Goal: Register for event/course

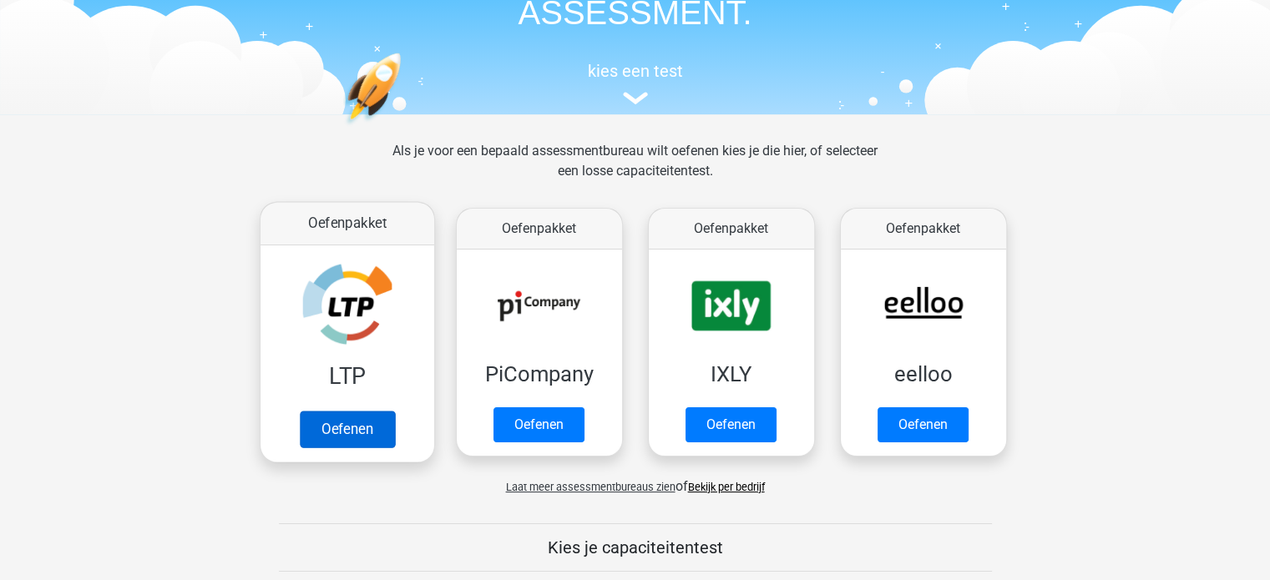
scroll to position [167, 0]
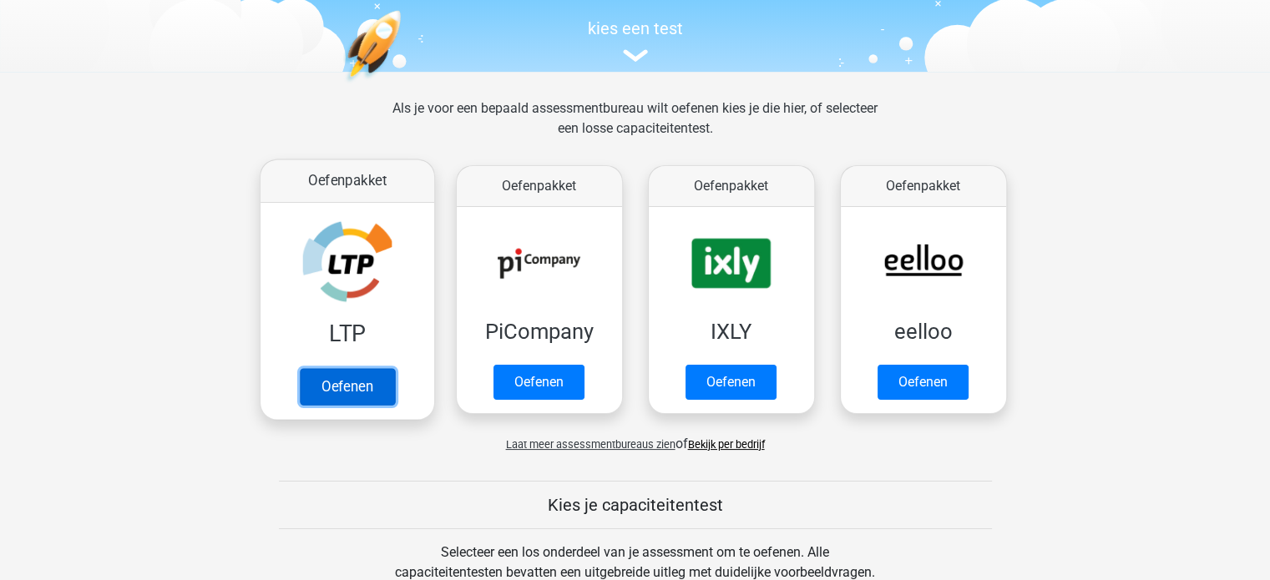
click at [354, 385] on link "Oefenen" at bounding box center [346, 386] width 95 height 37
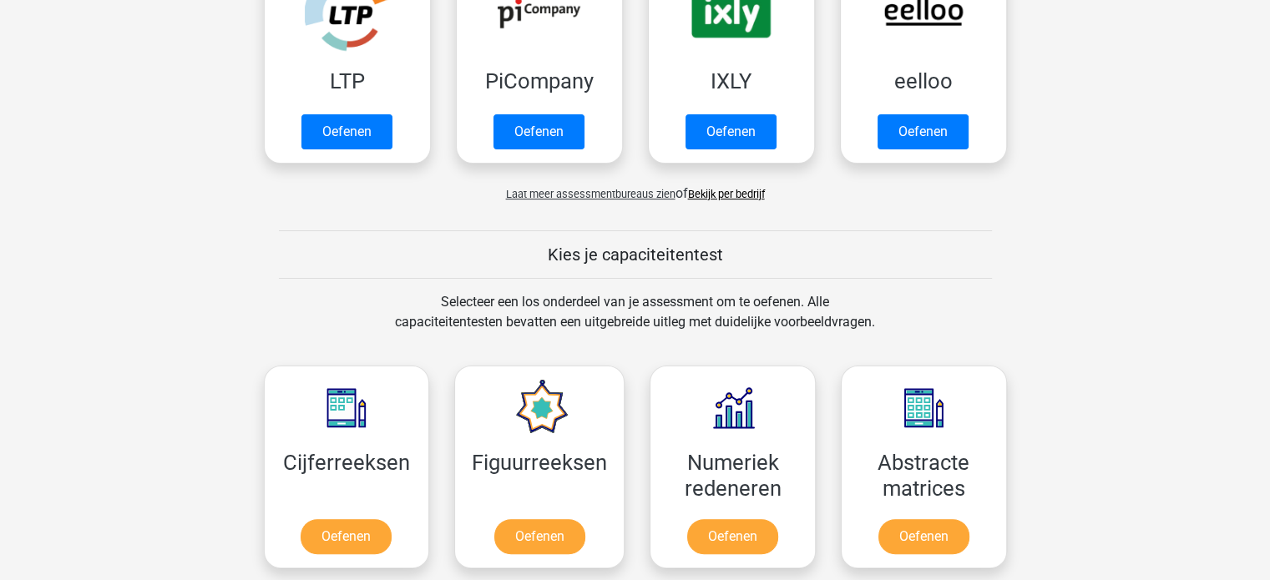
scroll to position [501, 0]
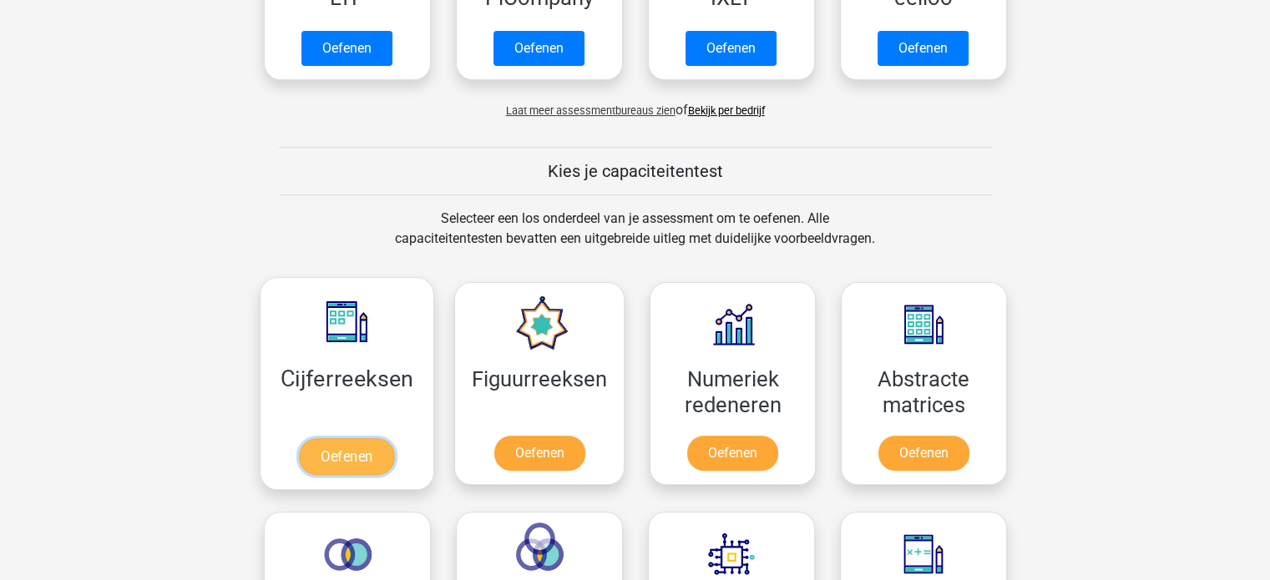
click at [394, 439] on link "Oefenen" at bounding box center [346, 457] width 95 height 37
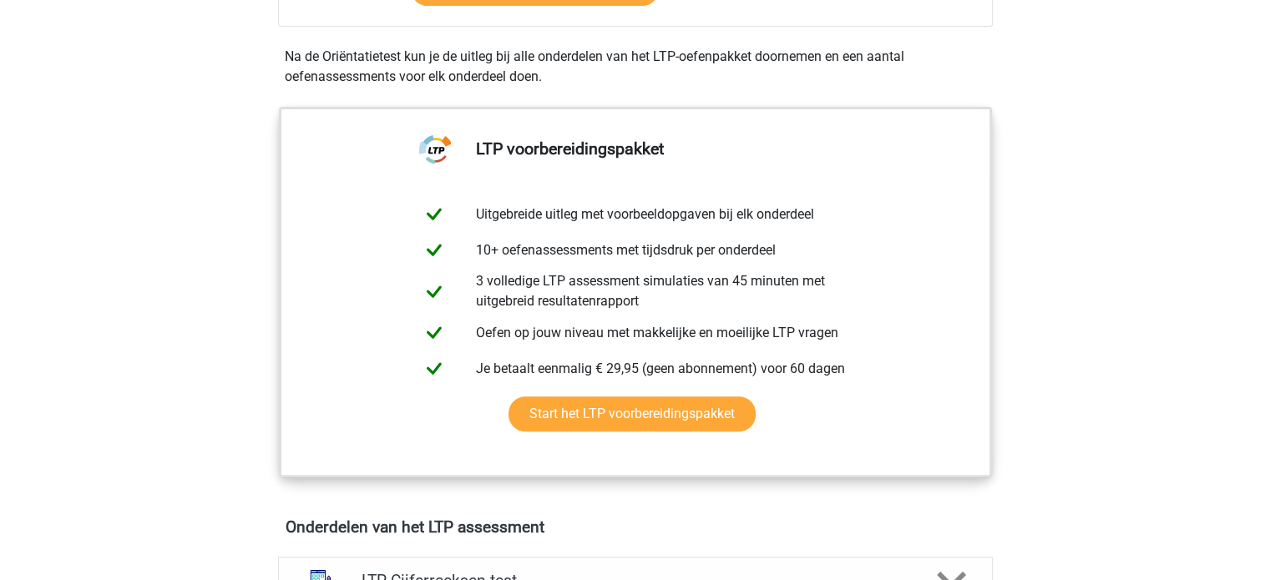
scroll to position [84, 0]
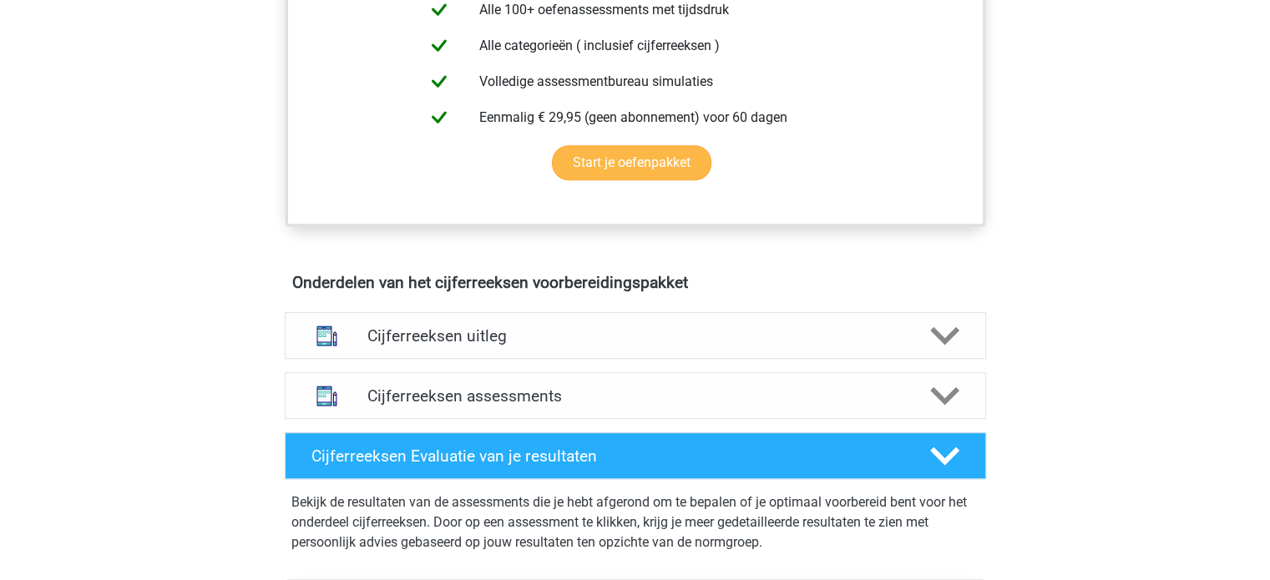
scroll to position [752, 0]
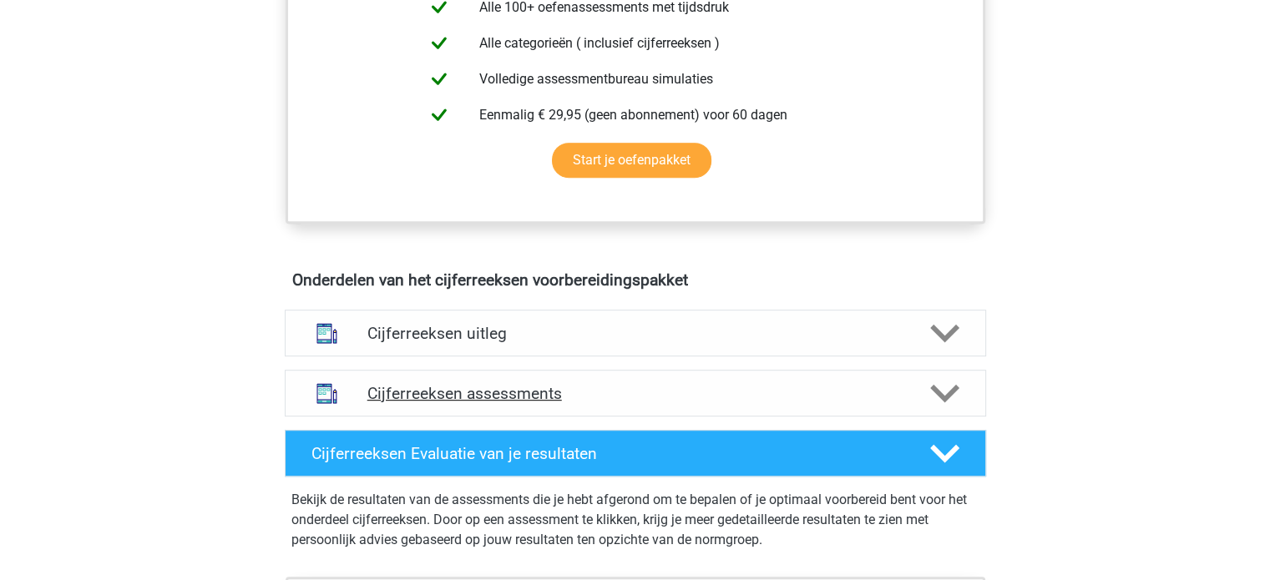
click at [499, 403] on h4 "Cijferreeksen assessments" at bounding box center [636, 393] width 536 height 19
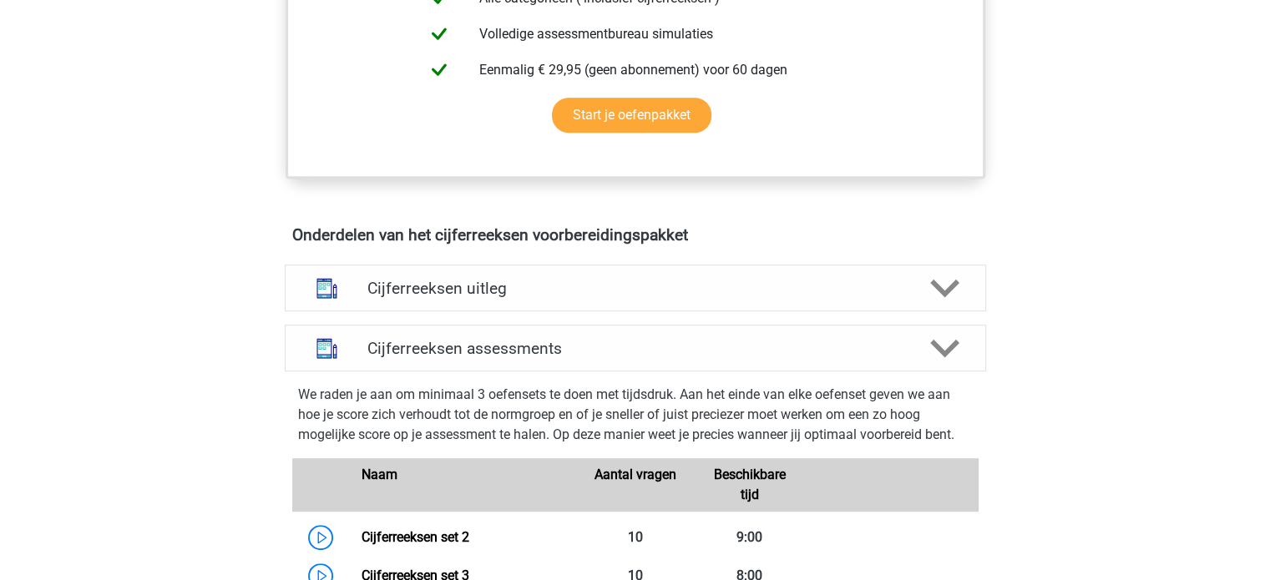
scroll to position [919, 0]
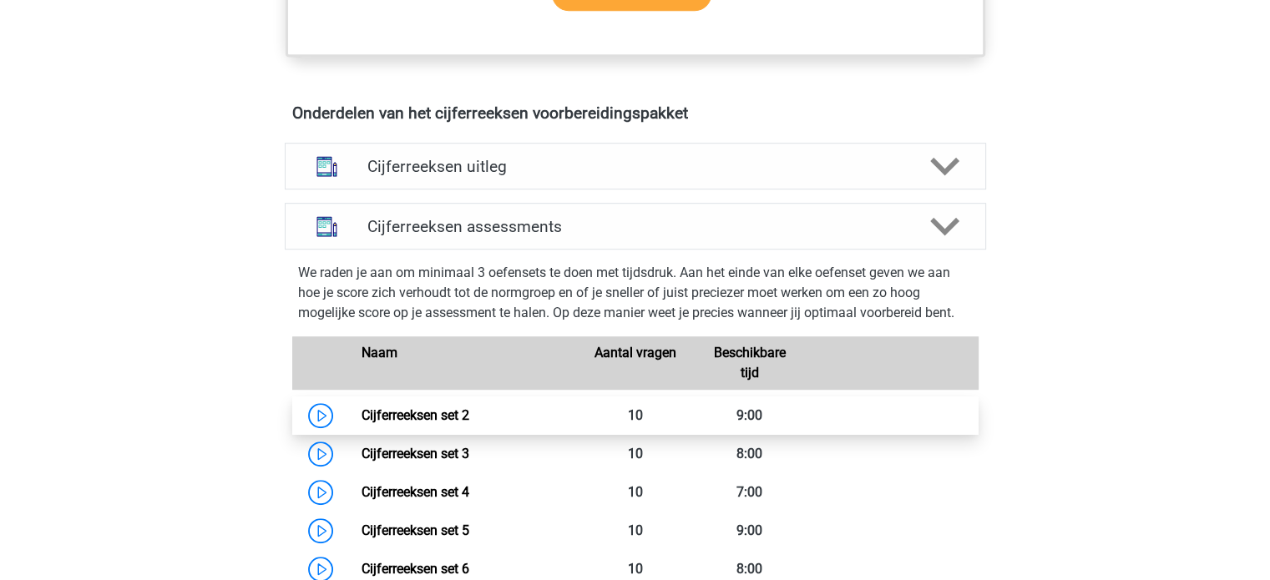
click at [431, 423] on link "Cijferreeksen set 2" at bounding box center [416, 416] width 108 height 16
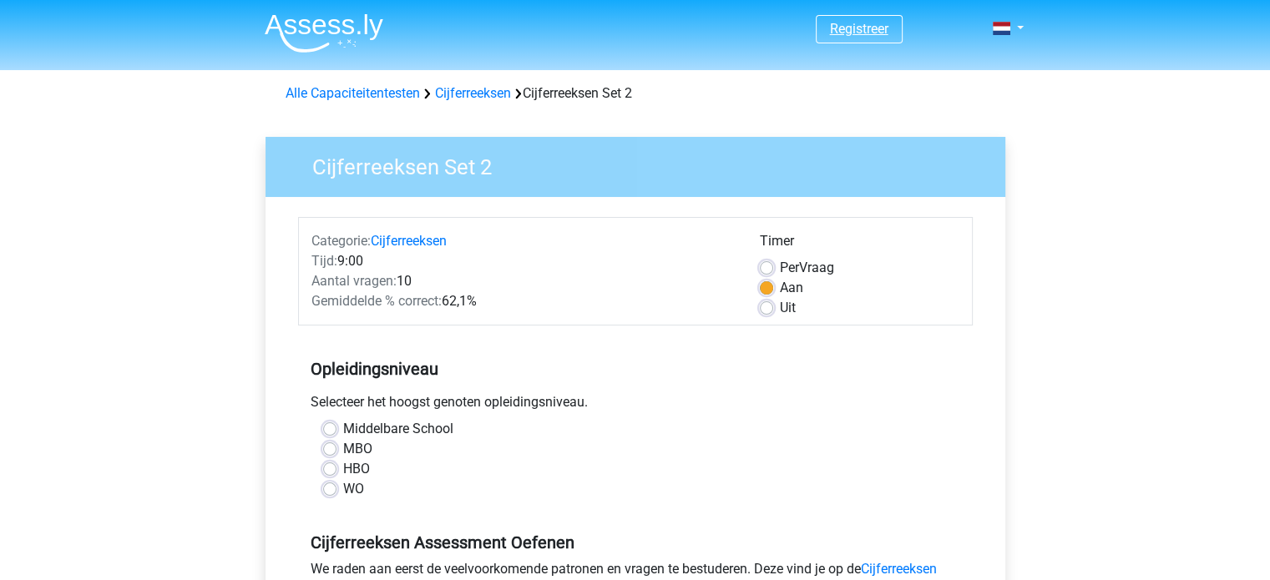
click at [849, 26] on link "Registreer" at bounding box center [859, 29] width 58 height 16
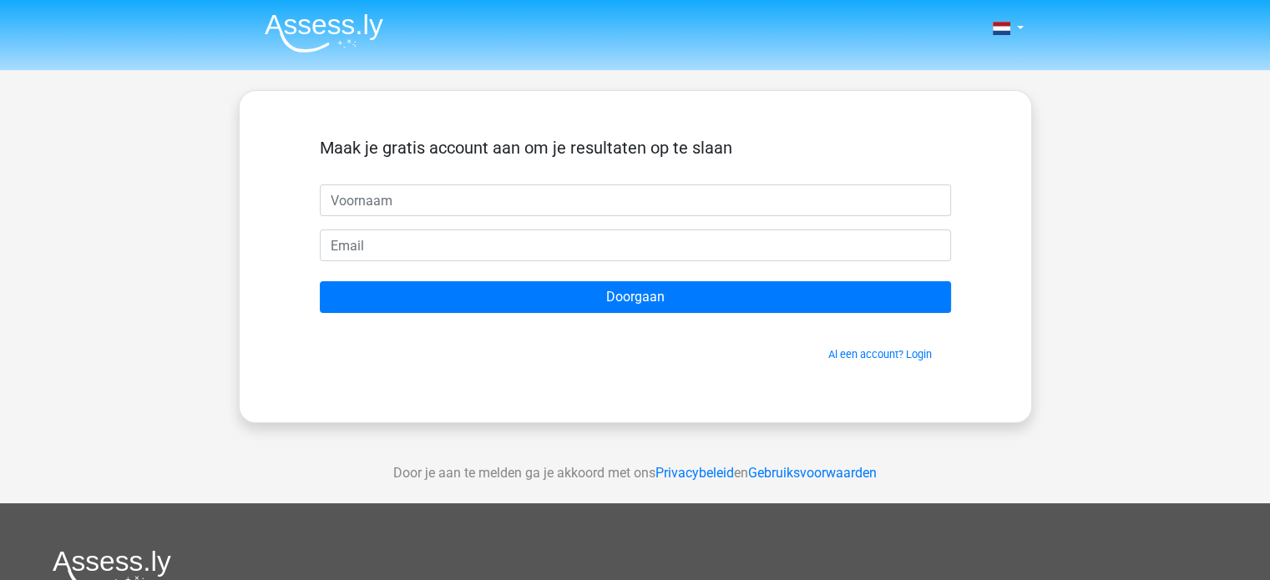
click at [398, 203] on input "text" at bounding box center [635, 201] width 631 height 32
type input "Wim"
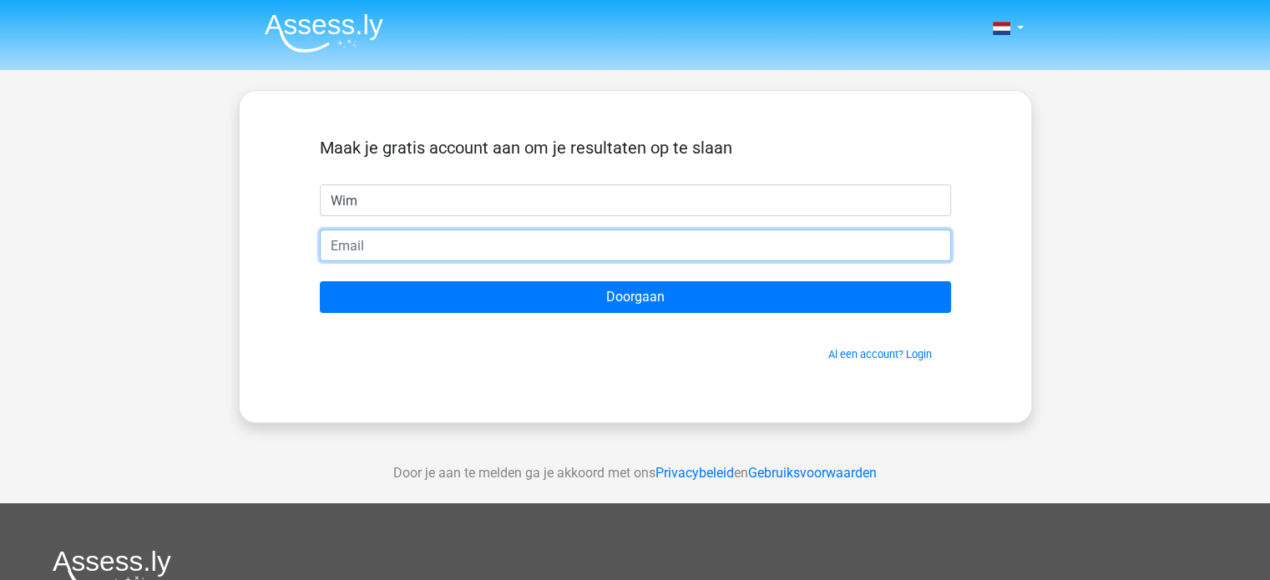
click at [417, 249] on input "email" at bounding box center [635, 246] width 631 height 32
type input "wim.vergauwen@mediwet.be"
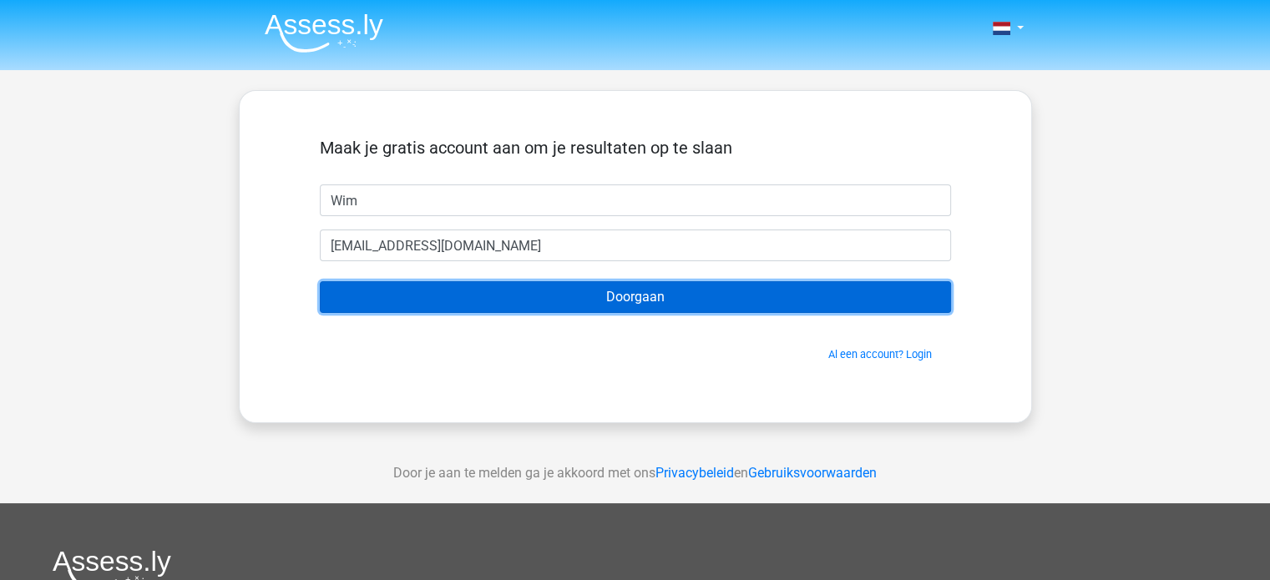
click at [554, 303] on input "Doorgaan" at bounding box center [635, 297] width 631 height 32
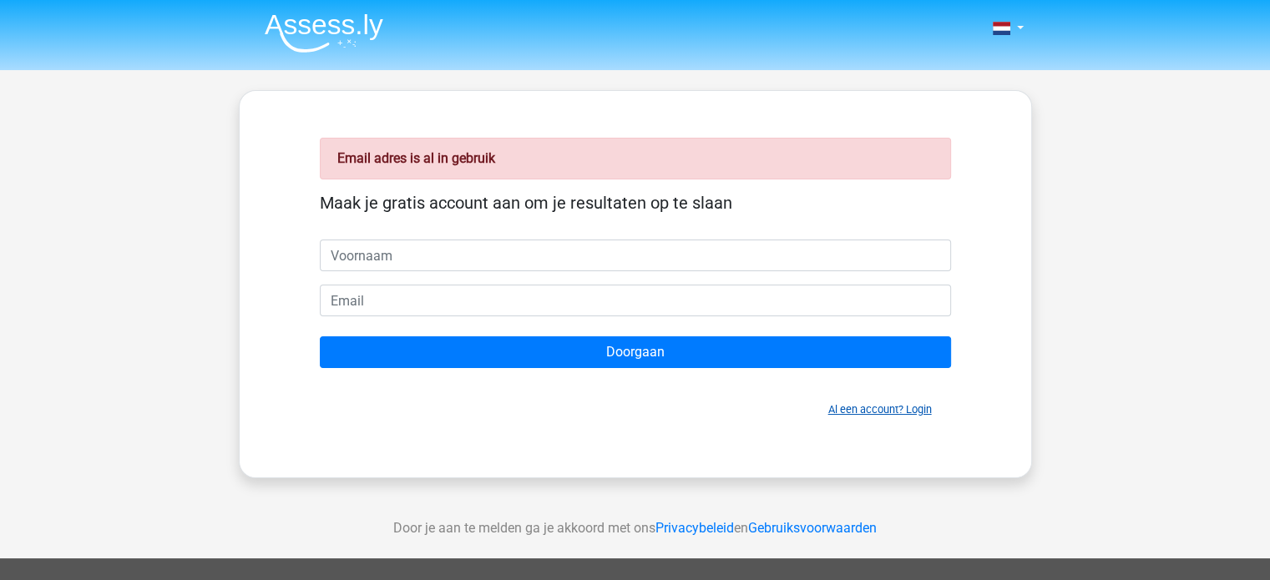
click at [913, 408] on link "Al een account? Login" at bounding box center [881, 409] width 104 height 13
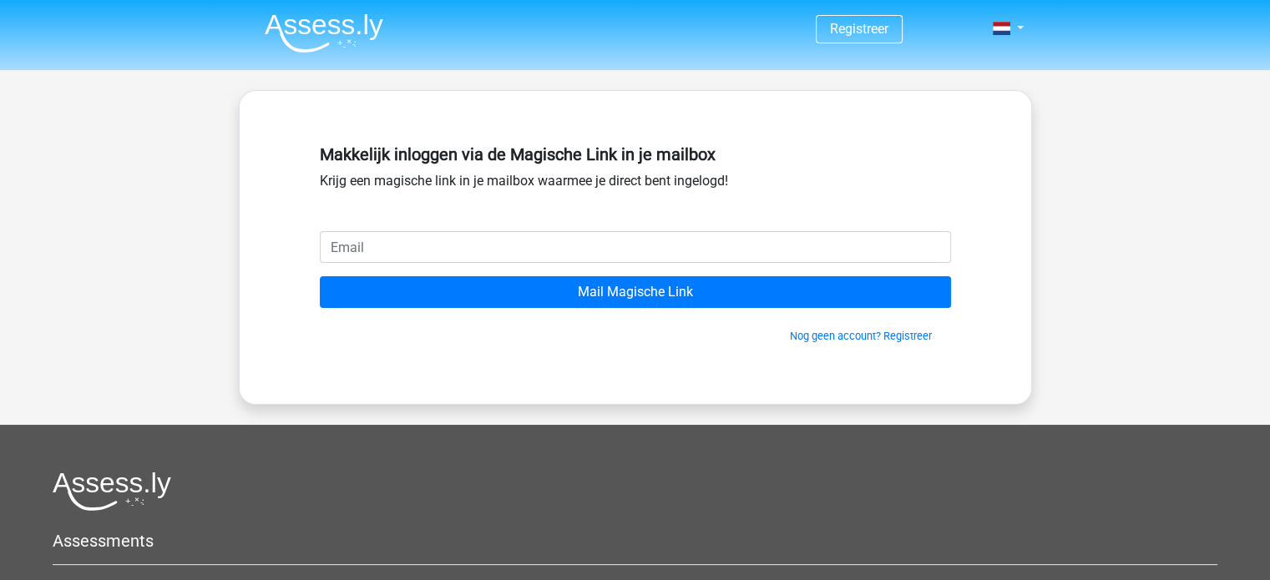
click at [397, 260] on input "email" at bounding box center [635, 247] width 631 height 32
click at [723, 368] on div "Makkelijk inloggen via de Magische Link in je mailbox Krijg een magische link i…" at bounding box center [635, 247] width 793 height 315
